Goal: Submit feedback/report problem

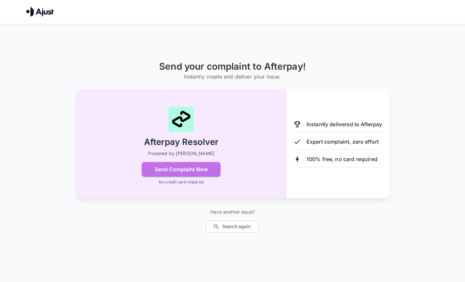
click at [189, 170] on button "Send Complaint Now" at bounding box center [181, 169] width 79 height 14
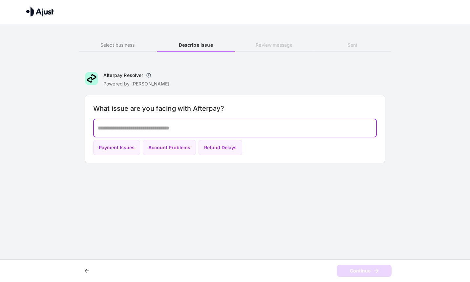
click at [164, 129] on textarea at bounding box center [235, 128] width 274 height 8
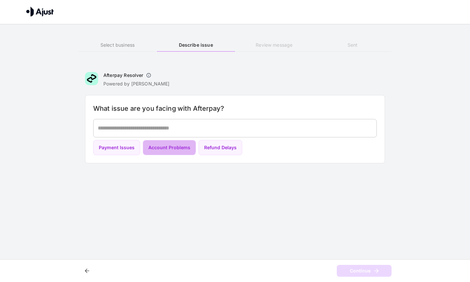
click at [163, 144] on button "Account Problems" at bounding box center [169, 147] width 53 height 15
type textarea "**********"
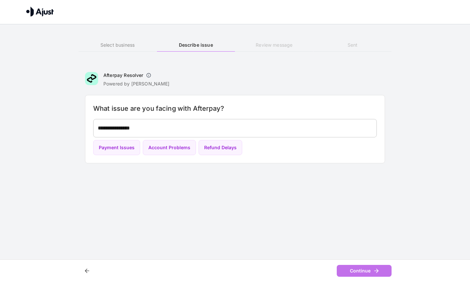
click at [344, 268] on button "Continue" at bounding box center [364, 270] width 55 height 12
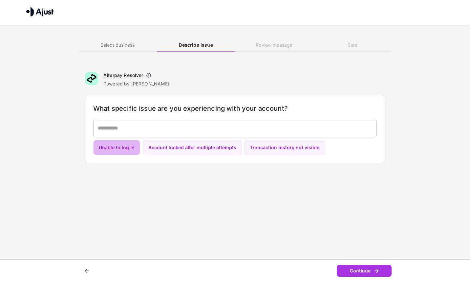
click at [116, 151] on button "Unable to log in" at bounding box center [116, 147] width 47 height 15
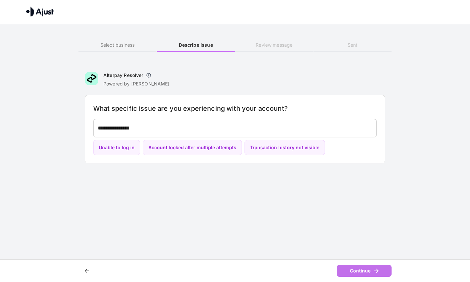
click at [351, 269] on button "Continue" at bounding box center [364, 270] width 55 height 12
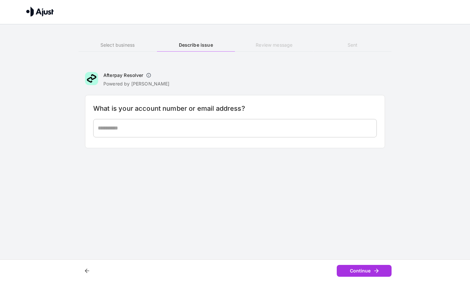
click at [159, 134] on div "* ​" at bounding box center [234, 128] width 283 height 18
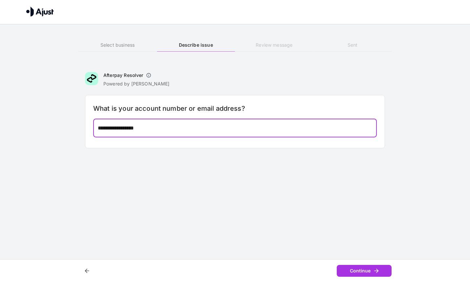
type textarea "**********"
click at [379, 267] on icon "button" at bounding box center [376, 270] width 7 height 7
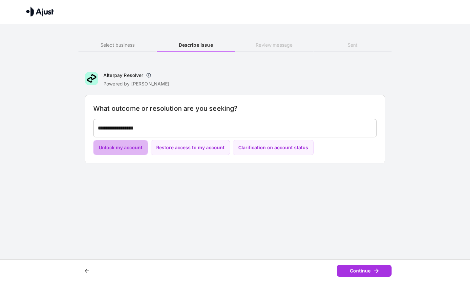
click at [138, 150] on button "Unlock my account" at bounding box center [120, 147] width 55 height 15
click at [373, 266] on button "Continue" at bounding box center [364, 270] width 55 height 12
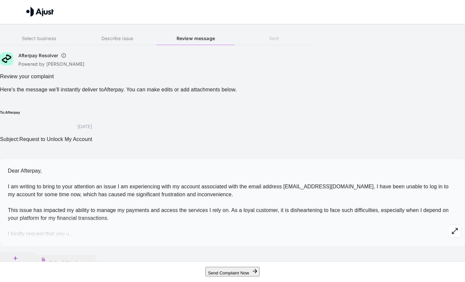
scroll to position [19, 0]
click at [448, 224] on button "button" at bounding box center [455, 231] width 14 height 14
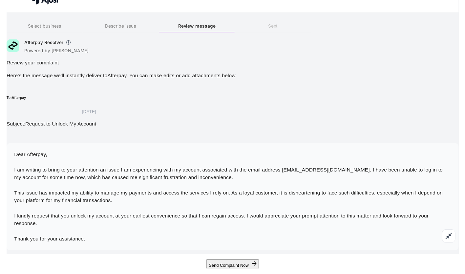
scroll to position [57, 0]
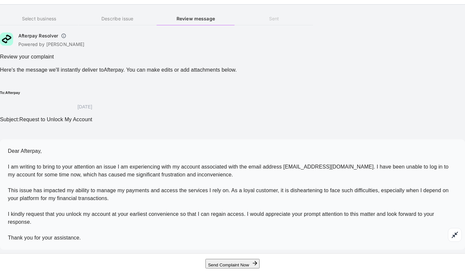
click at [54, 94] on div "Select business Describe issue Review message Sent Afterpay Resolver Powered by…" at bounding box center [232, 139] width 465 height 269
